Goal: Transaction & Acquisition: Purchase product/service

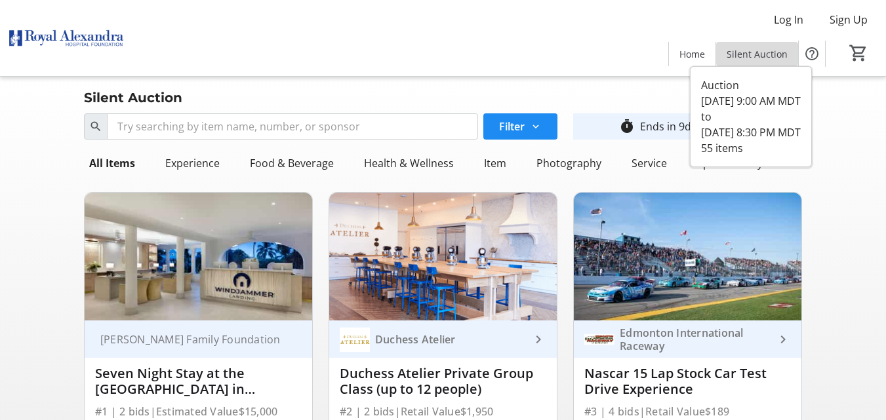
click at [759, 48] on span "Silent Auction" at bounding box center [757, 54] width 61 height 14
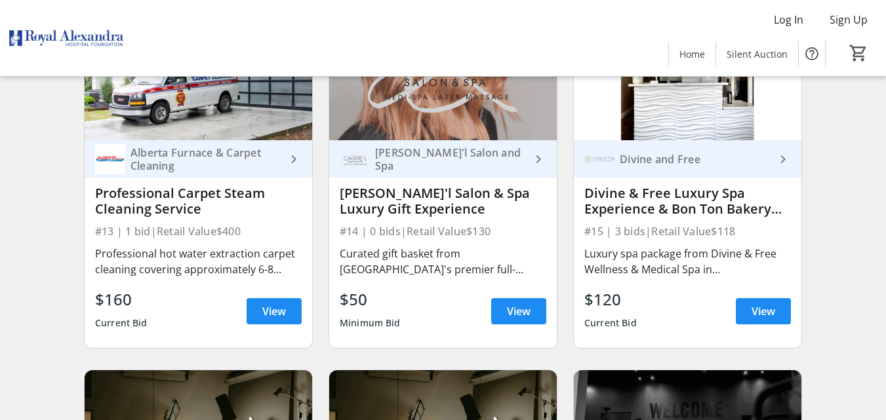
scroll to position [1639, 0]
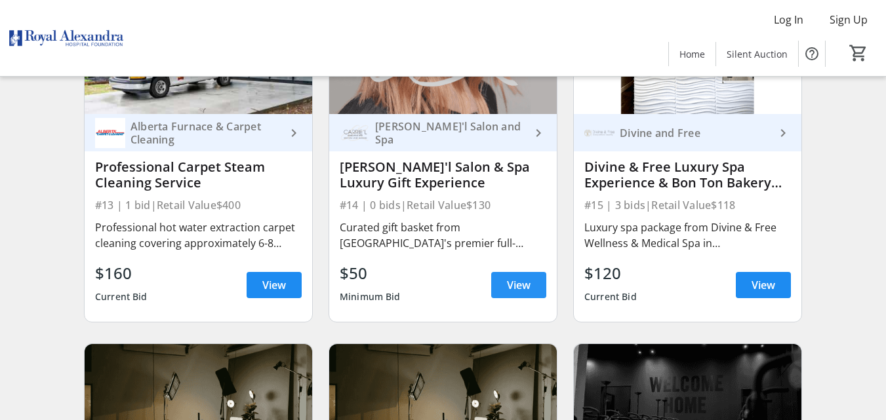
click at [513, 289] on span "View" at bounding box center [519, 285] width 24 height 16
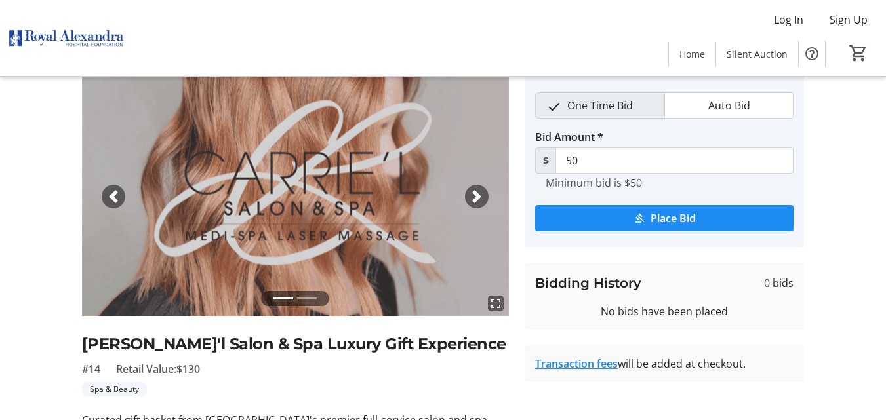
scroll to position [66, 0]
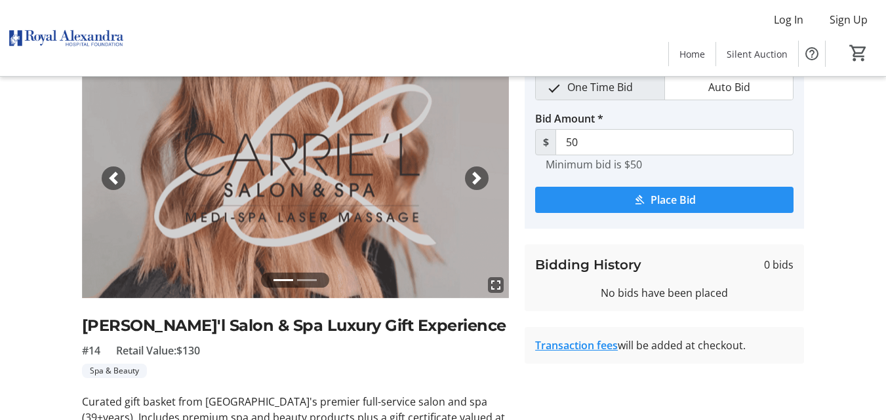
click at [653, 202] on span "Place Bid" at bounding box center [672, 200] width 45 height 16
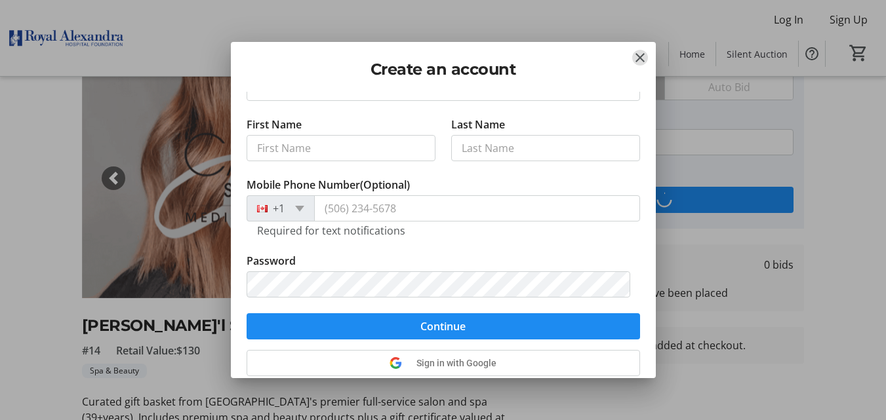
scroll to position [146, 0]
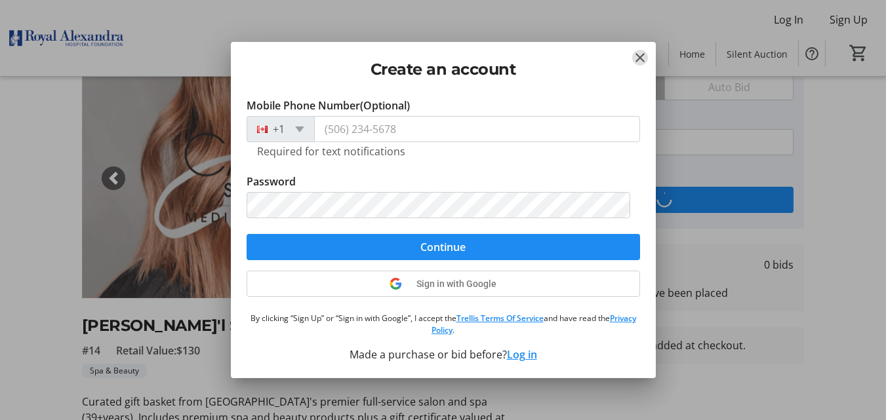
click at [640, 57] on mat-icon "Close" at bounding box center [640, 58] width 16 height 16
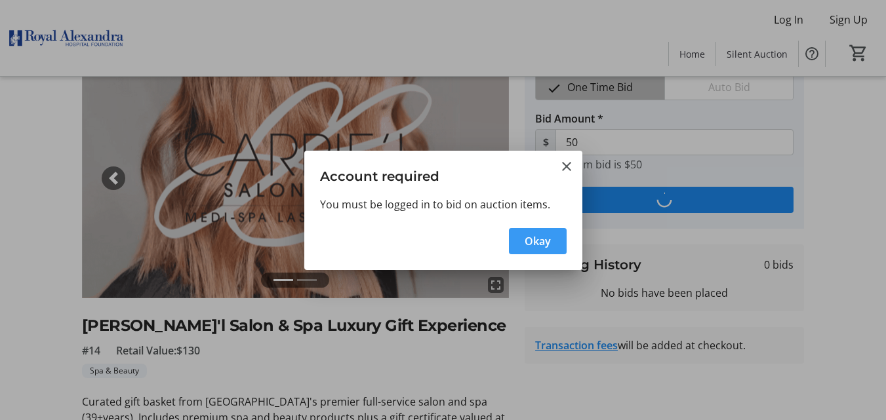
click at [544, 246] on span "Okay" at bounding box center [538, 241] width 26 height 16
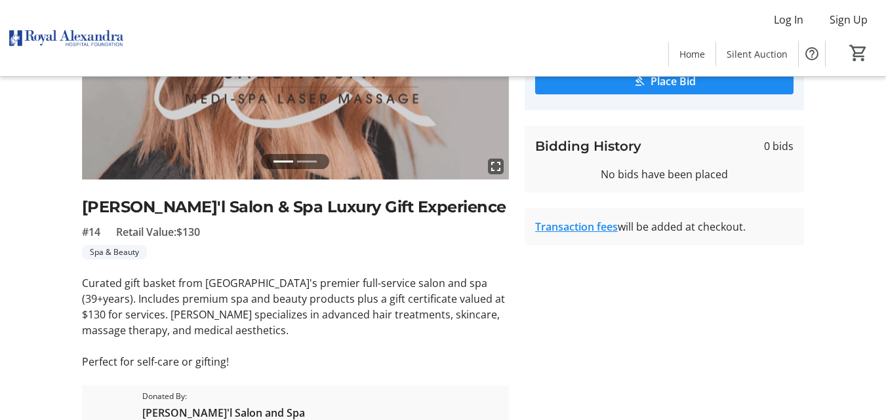
scroll to position [197, 0]
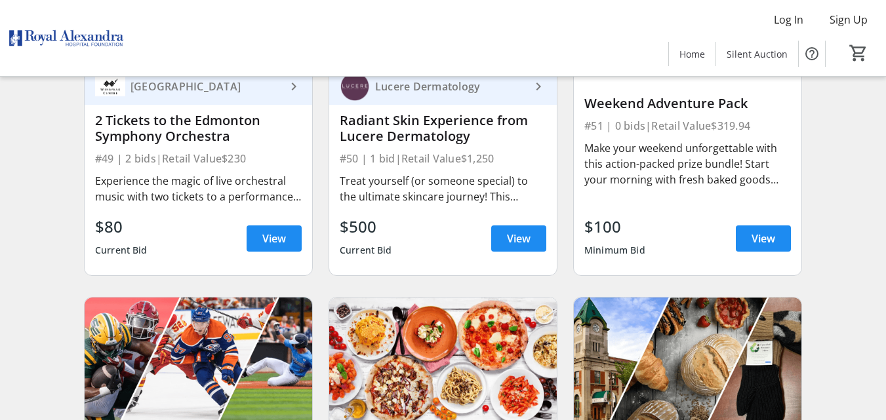
scroll to position [5967, 0]
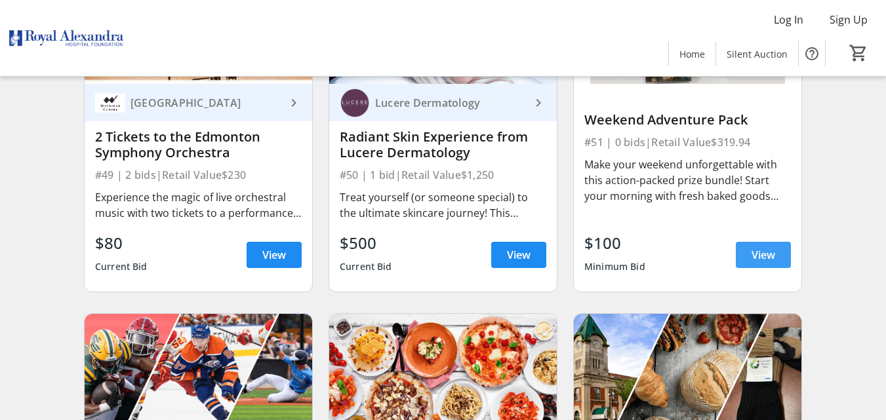
click at [751, 254] on span at bounding box center [763, 254] width 55 height 31
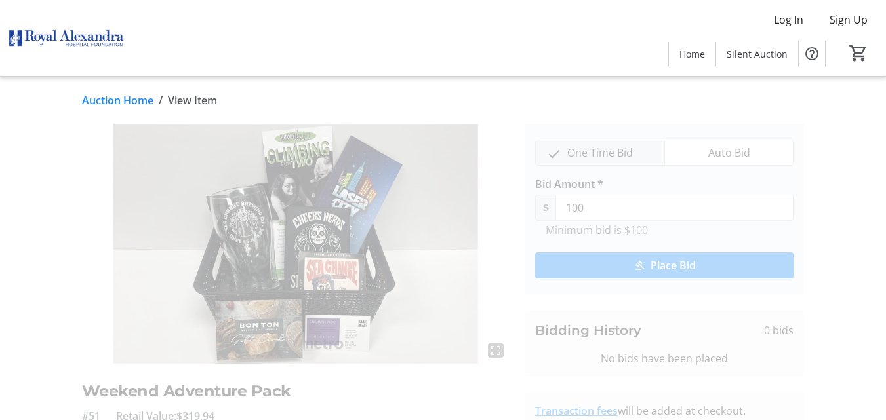
click at [348, 245] on img at bounding box center [296, 244] width 428 height 240
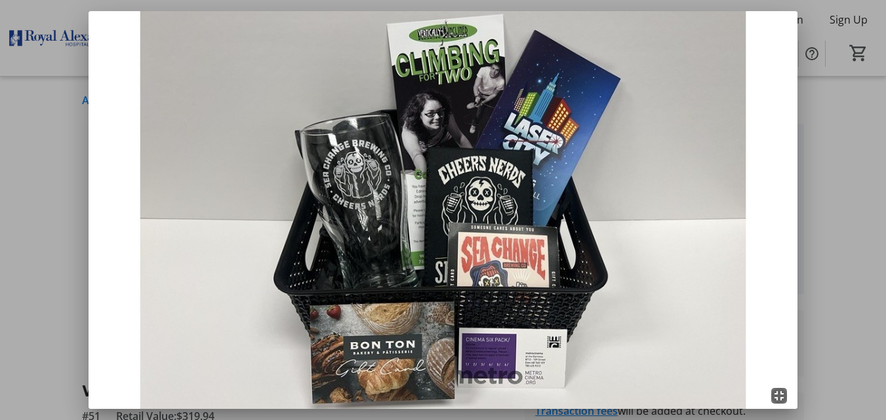
click at [782, 395] on mat-icon "fullscreen_exit" at bounding box center [779, 396] width 16 height 16
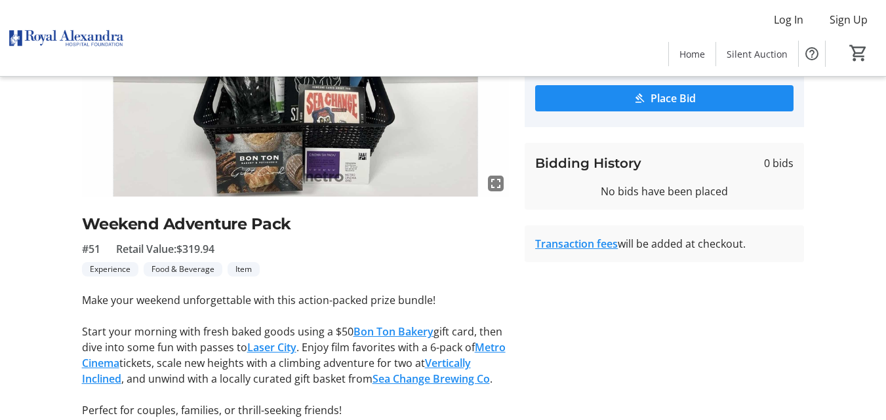
scroll to position [149, 0]
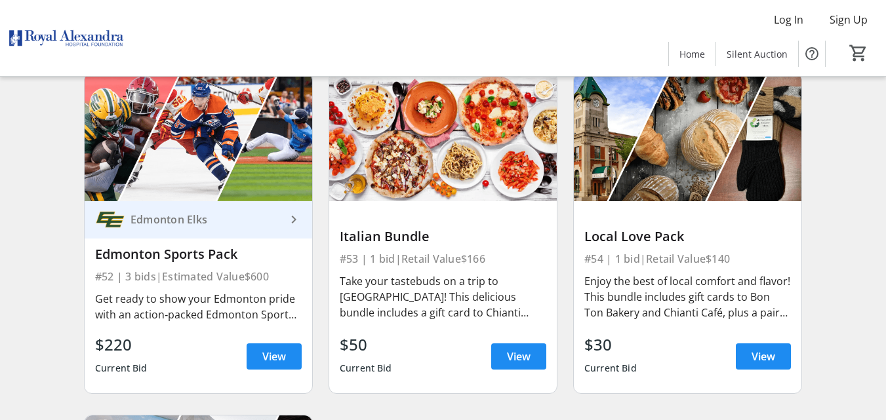
scroll to position [6229, 0]
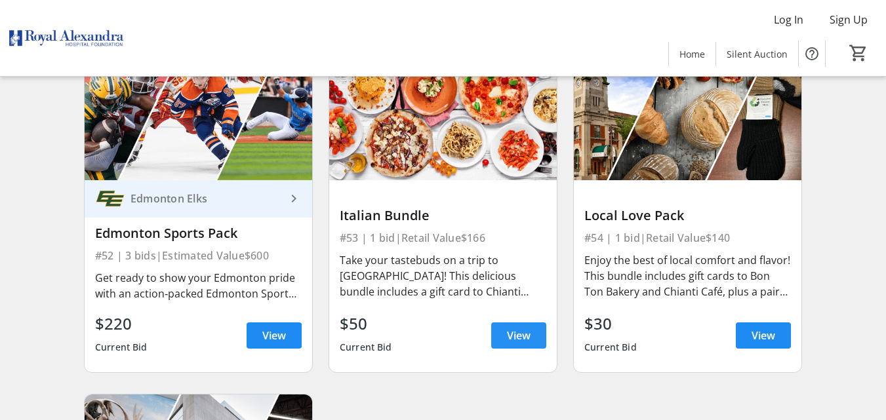
click at [498, 338] on span at bounding box center [518, 335] width 55 height 31
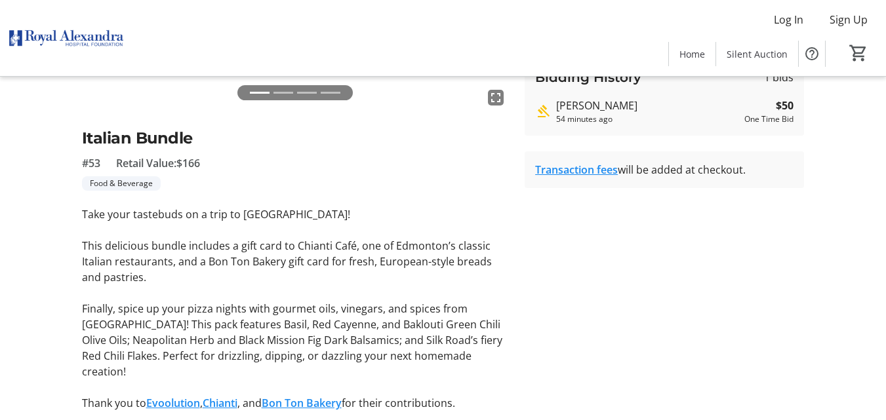
scroll to position [262, 0]
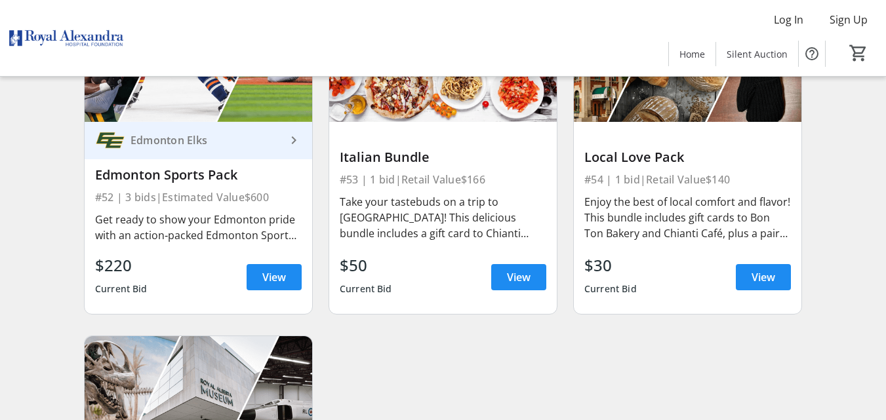
scroll to position [6360, 0]
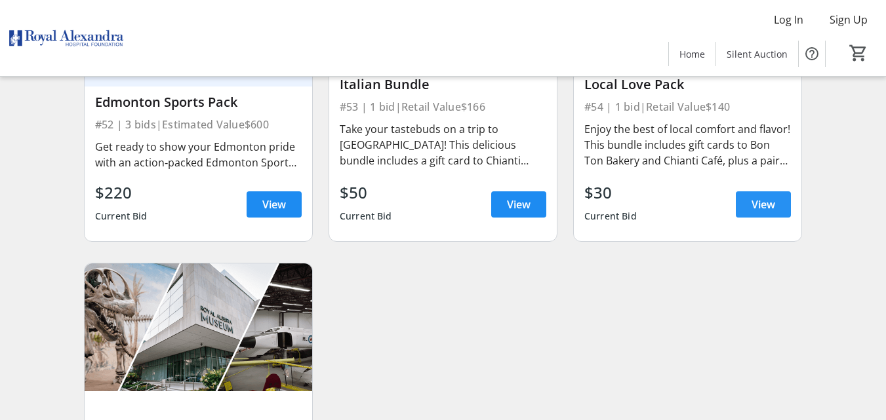
click at [767, 201] on span at bounding box center [763, 204] width 55 height 31
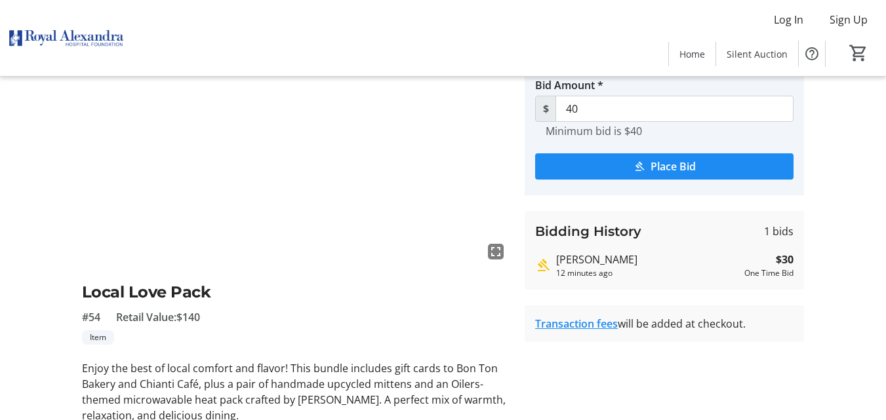
scroll to position [152, 0]
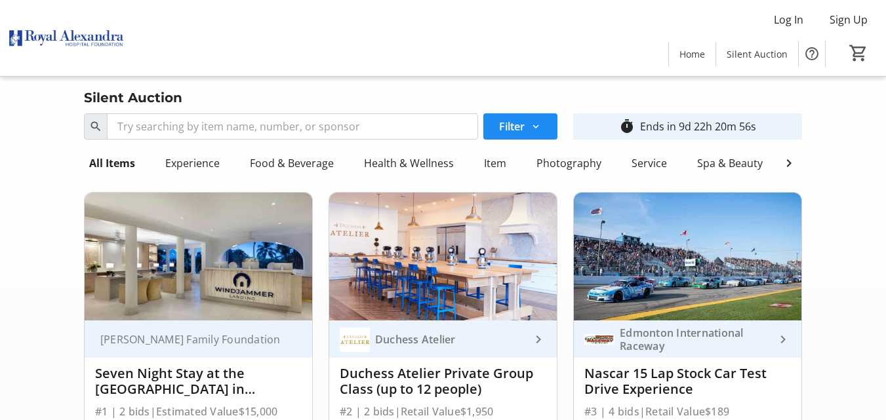
click at [91, 34] on img at bounding box center [66, 38] width 117 height 66
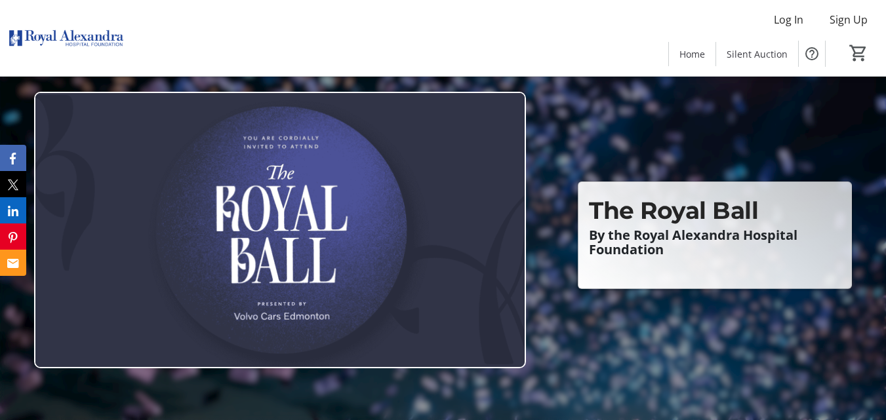
click at [681, 216] on span "The Royal Ball" at bounding box center [673, 210] width 169 height 29
click at [456, 236] on img at bounding box center [280, 230] width 492 height 277
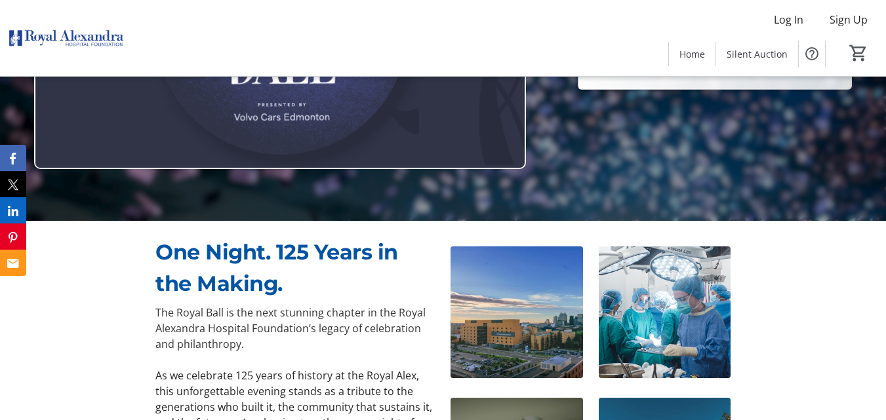
scroll to position [66, 0]
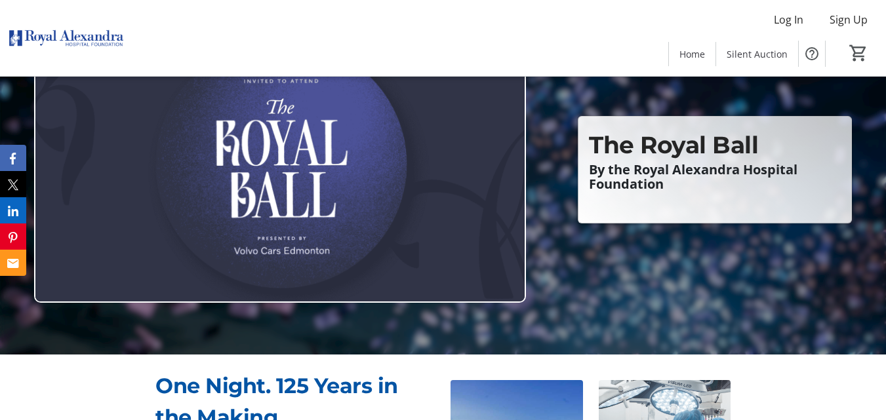
click at [686, 134] on span "The Royal Ball" at bounding box center [673, 144] width 169 height 29
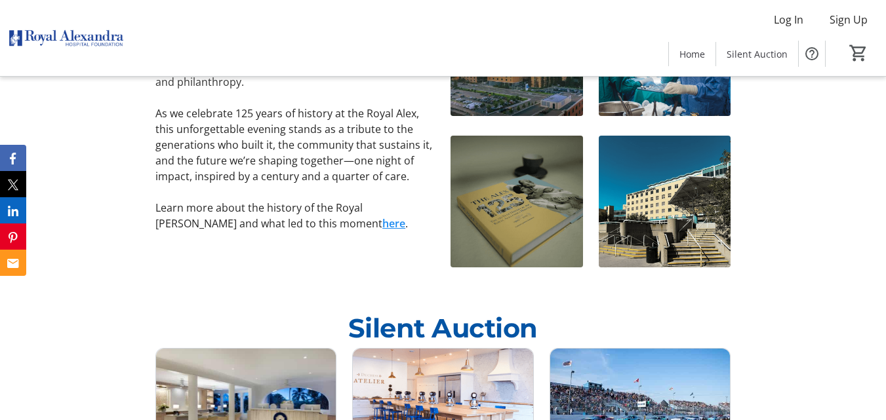
scroll to position [459, 0]
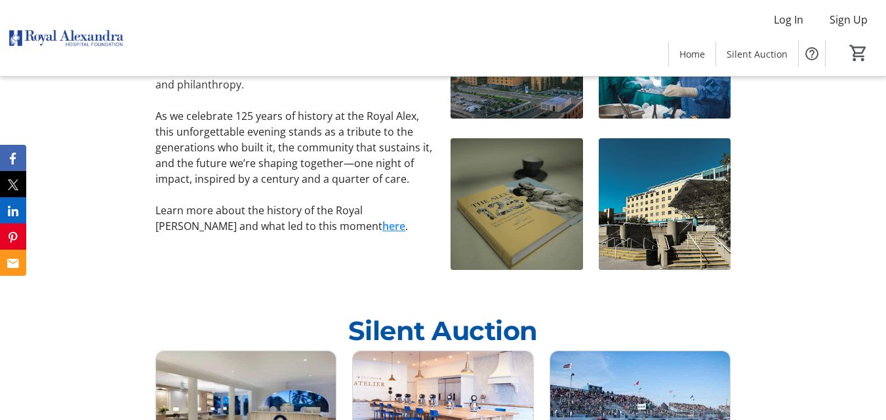
click at [382, 226] on link "here" at bounding box center [393, 226] width 23 height 14
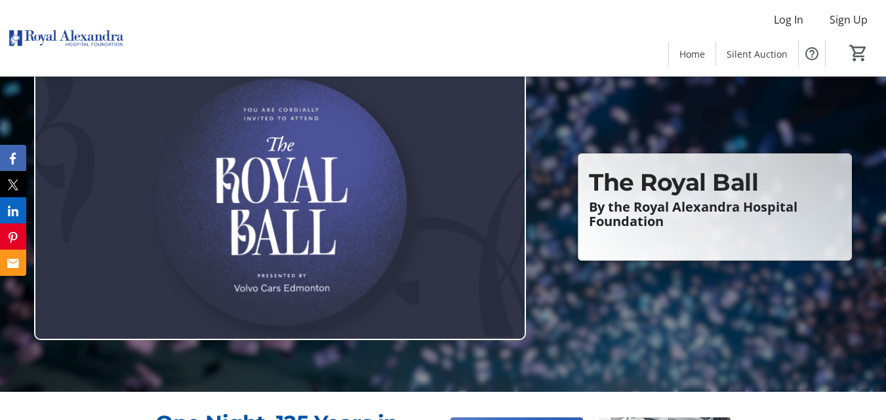
scroll to position [0, 0]
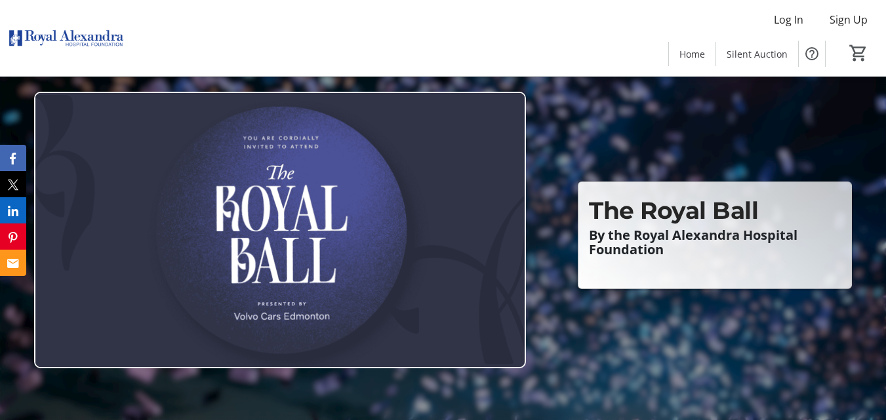
click at [726, 222] on span "The Royal Ball" at bounding box center [673, 210] width 169 height 29
click at [256, 231] on img at bounding box center [280, 230] width 492 height 277
click at [258, 185] on img at bounding box center [280, 230] width 492 height 277
click at [261, 135] on img at bounding box center [280, 230] width 492 height 277
click at [256, 243] on img at bounding box center [280, 230] width 492 height 277
